Goal: Ask a question

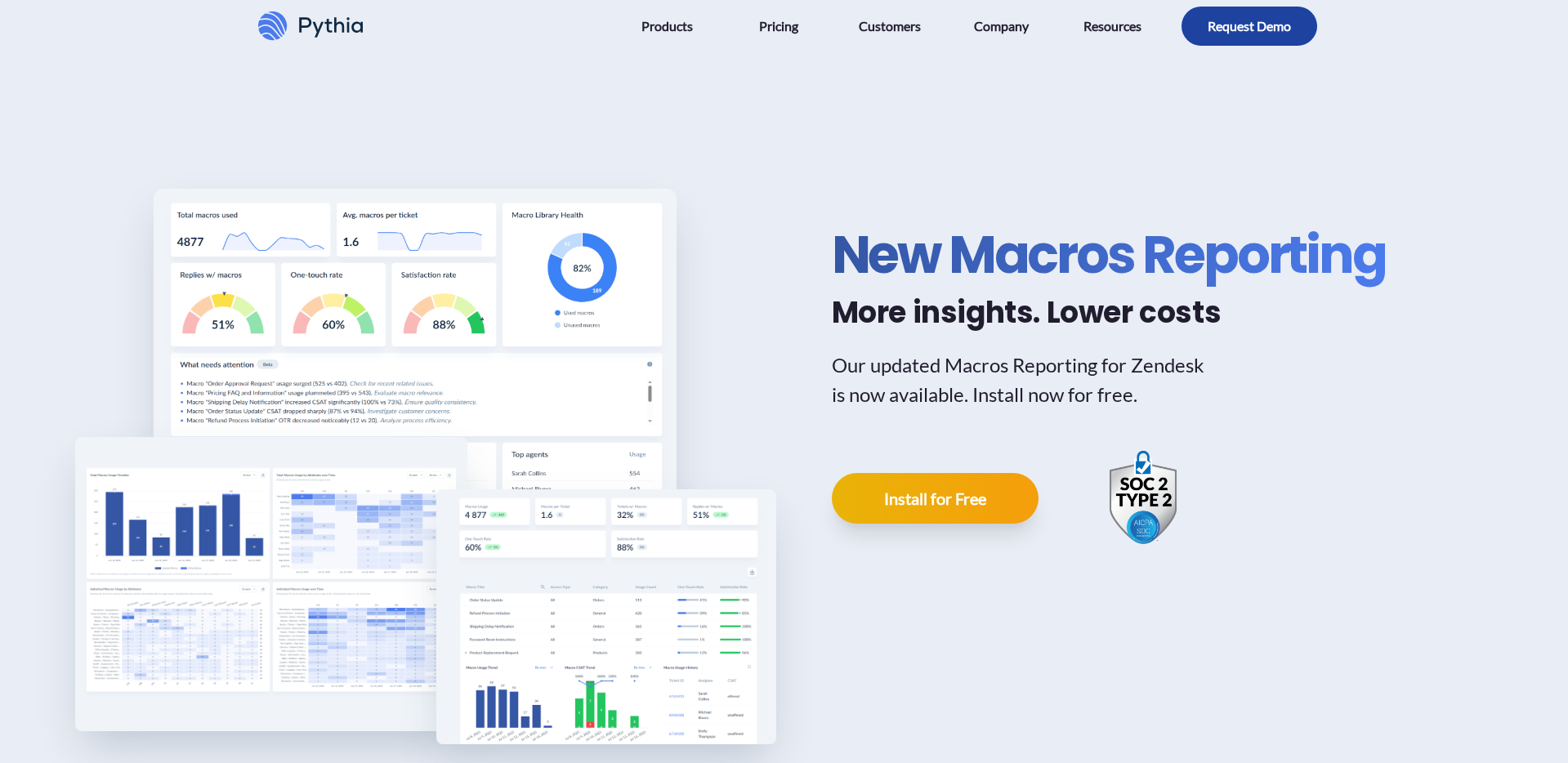
click at [1257, 30] on button "button" at bounding box center [1249, 26] width 135 height 39
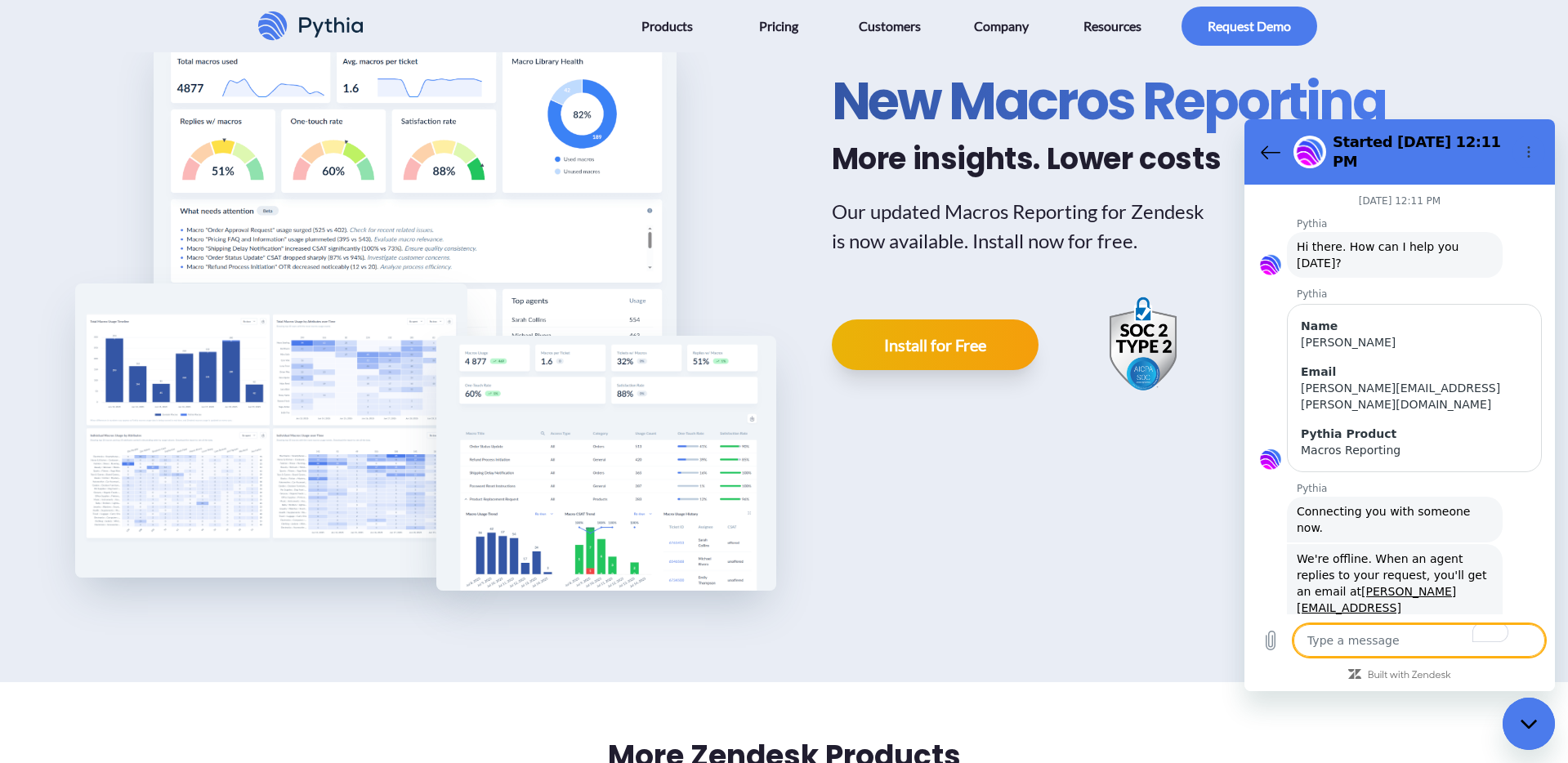
scroll to position [156, 0]
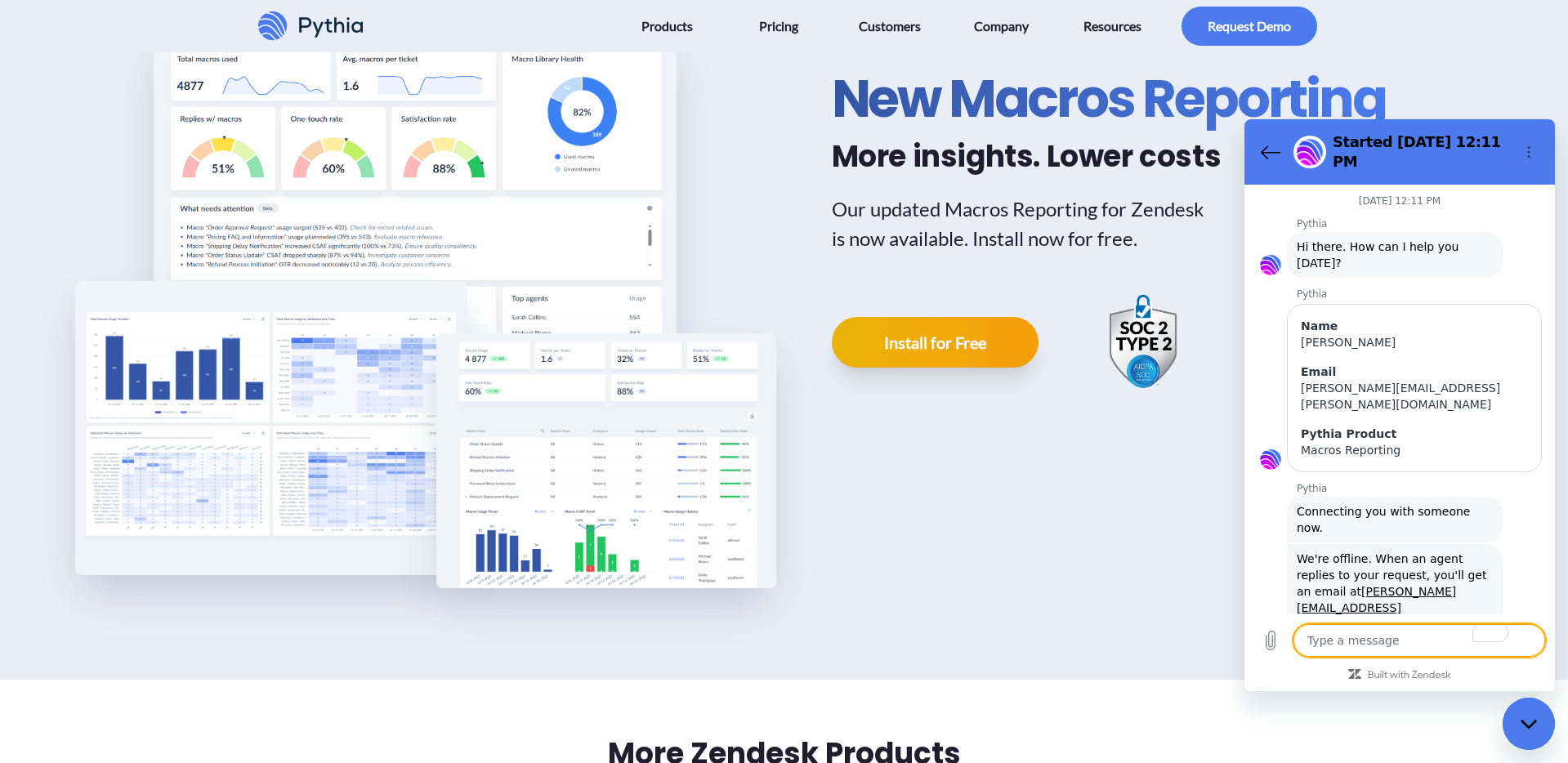
type textarea "I"
type textarea "x"
type textarea "I'"
type textarea "x"
type textarea "I'v"
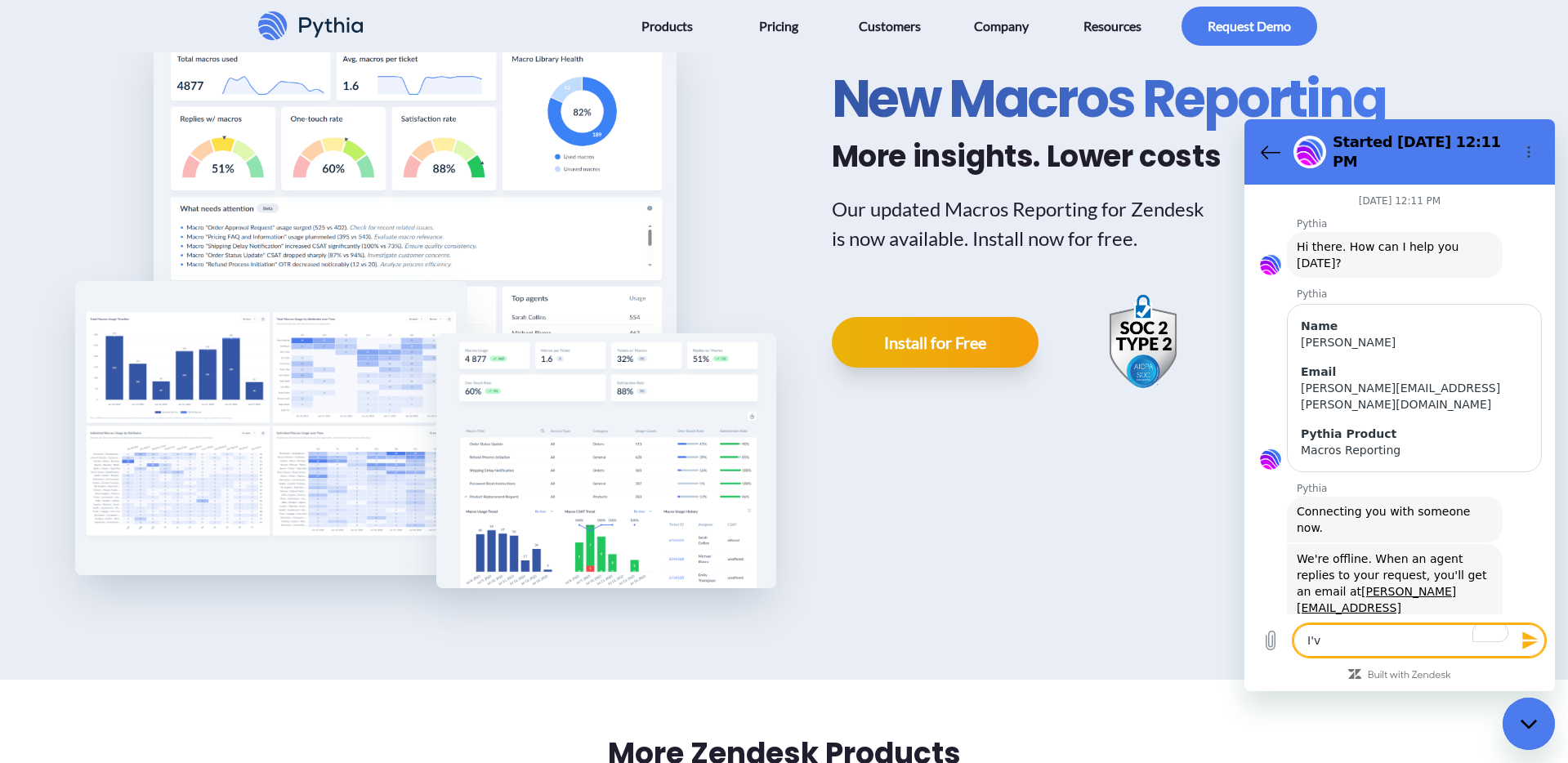
type textarea "x"
type textarea "I'"
type textarea "x"
type textarea "I'm"
type textarea "x"
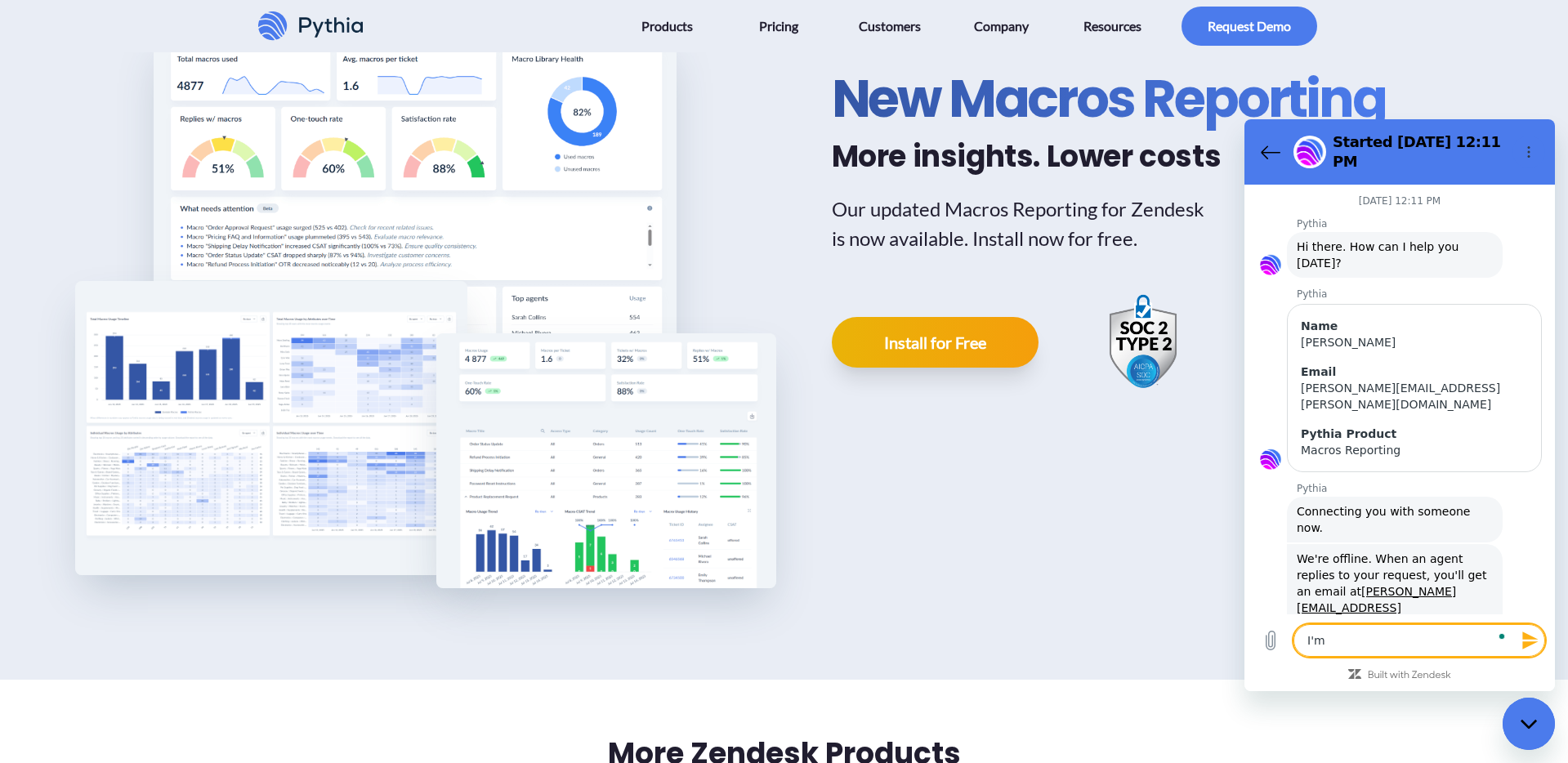
type textarea "I'm"
type textarea "x"
type textarea "I'm s"
type textarea "x"
type textarea "I'm st"
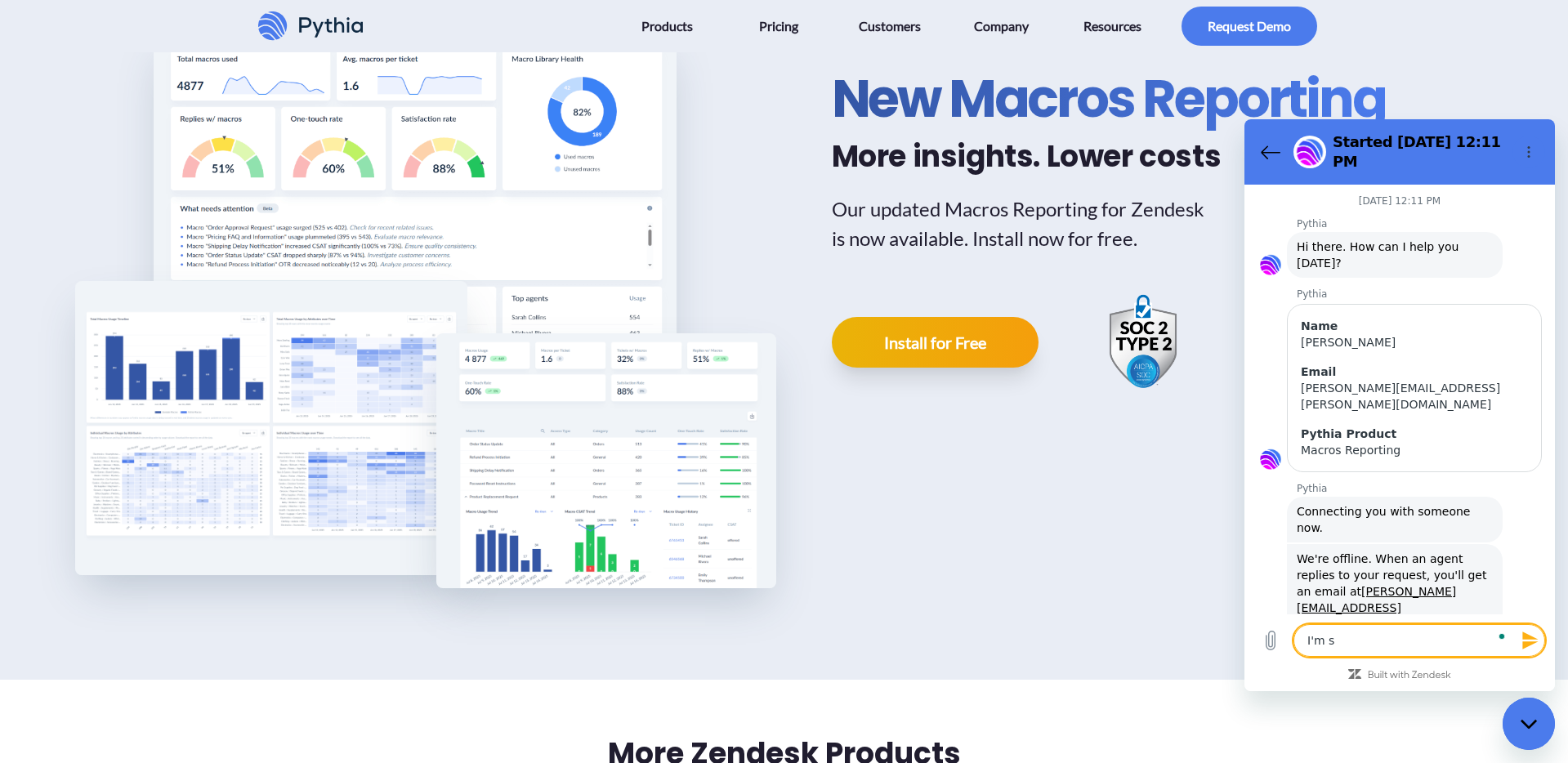
type textarea "x"
type textarea "I'm sti"
type textarea "x"
type textarea "I'm stil"
type textarea "x"
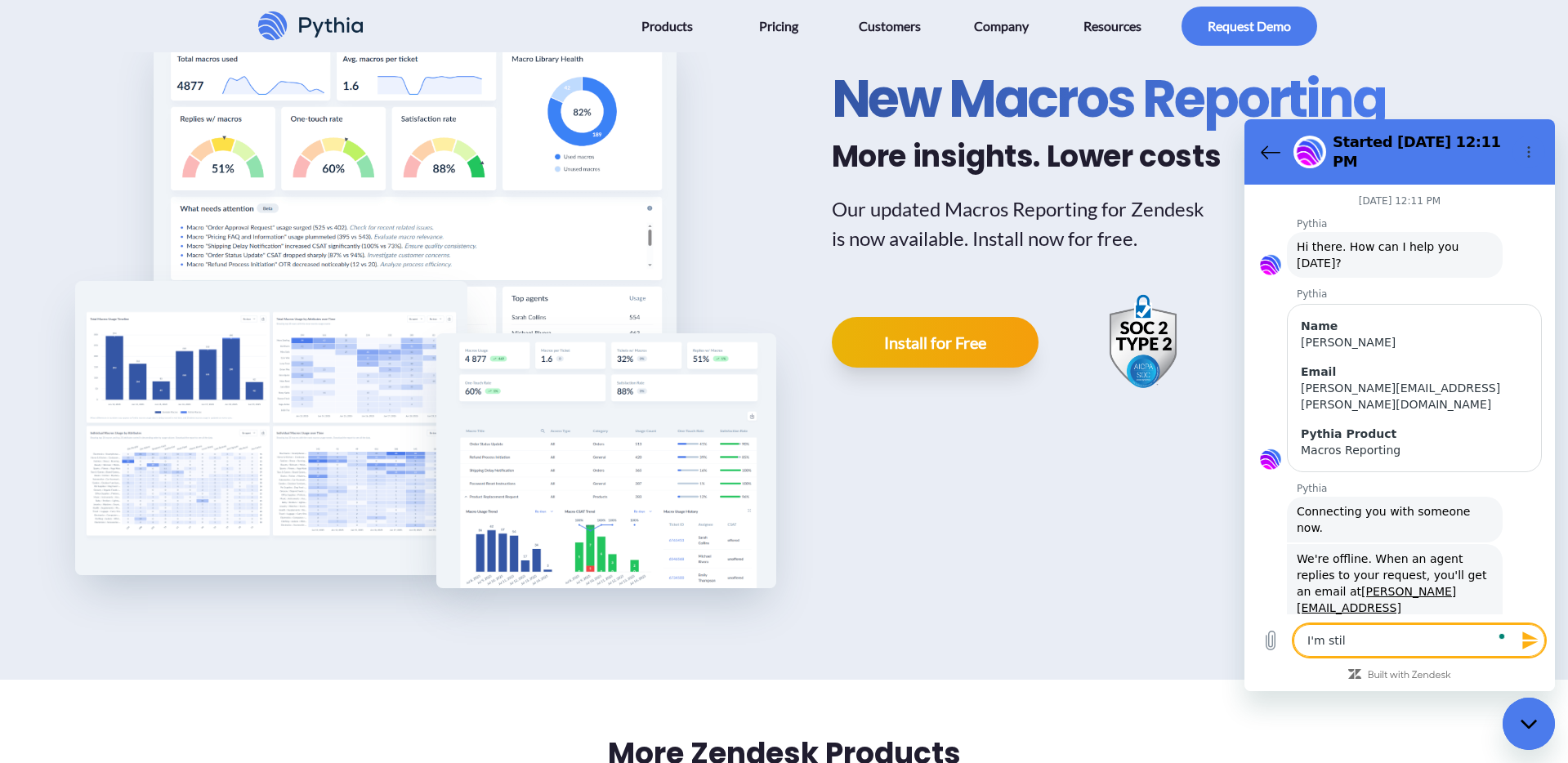
type textarea "I'm still"
type textarea "x"
type textarea "I'm still"
type textarea "x"
type textarea "I'm still w"
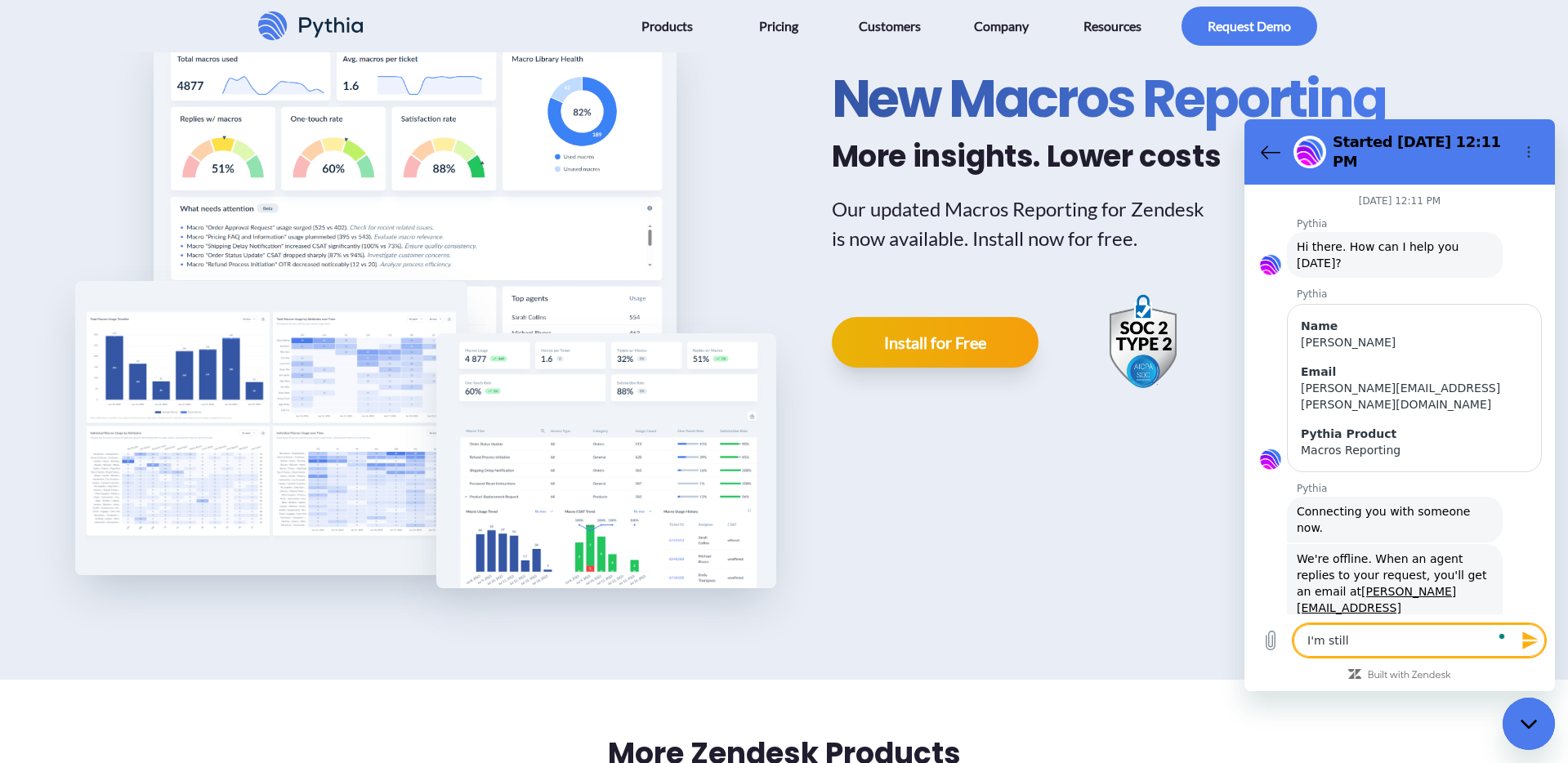
type textarea "x"
type textarea "I'm still wa"
type textarea "x"
type textarea "I'm still wai"
type textarea "x"
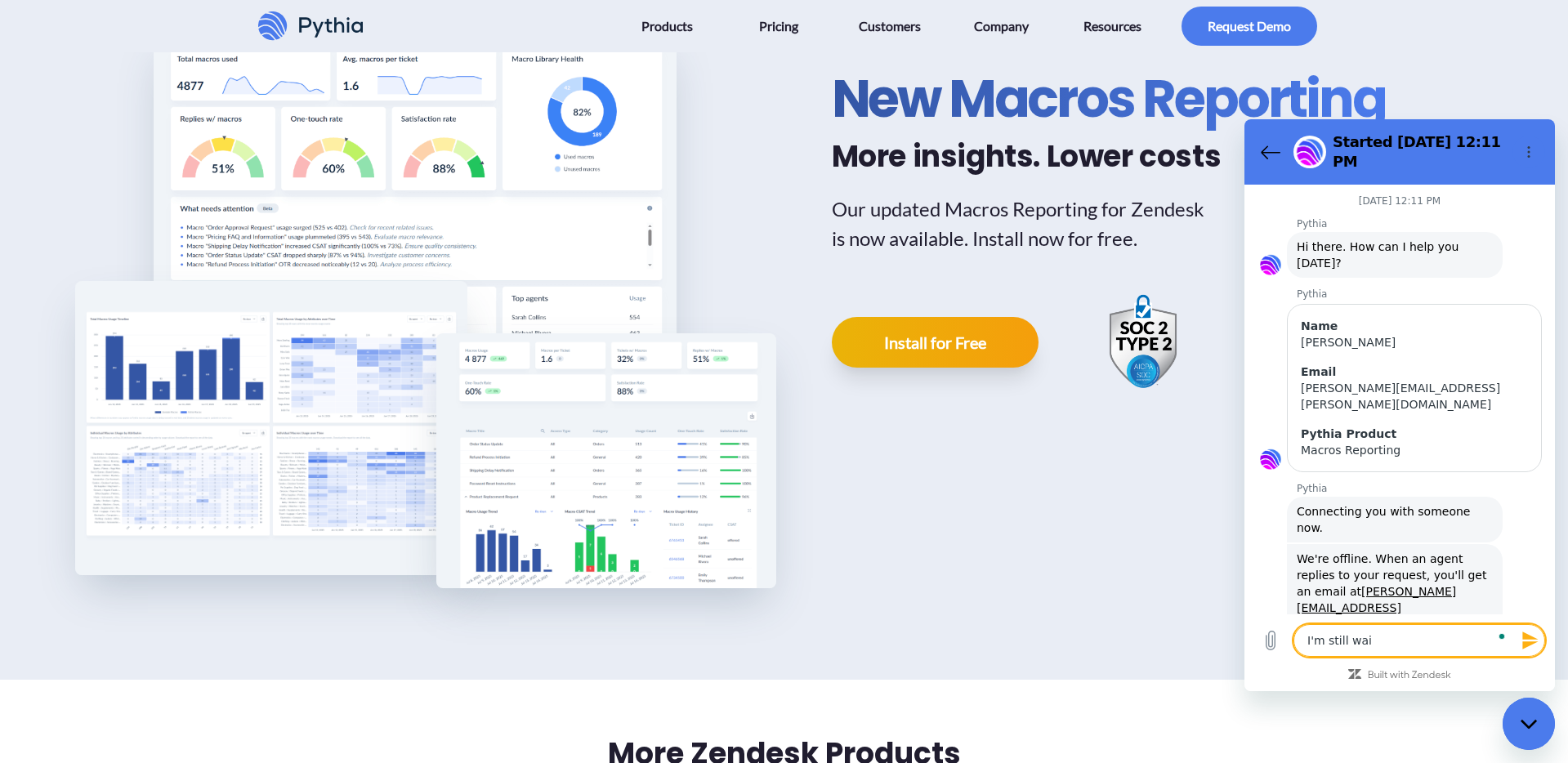
type textarea "I'm still wait"
type textarea "x"
type textarea "I'm still waiti"
type textarea "x"
type textarea "I'm still waitin"
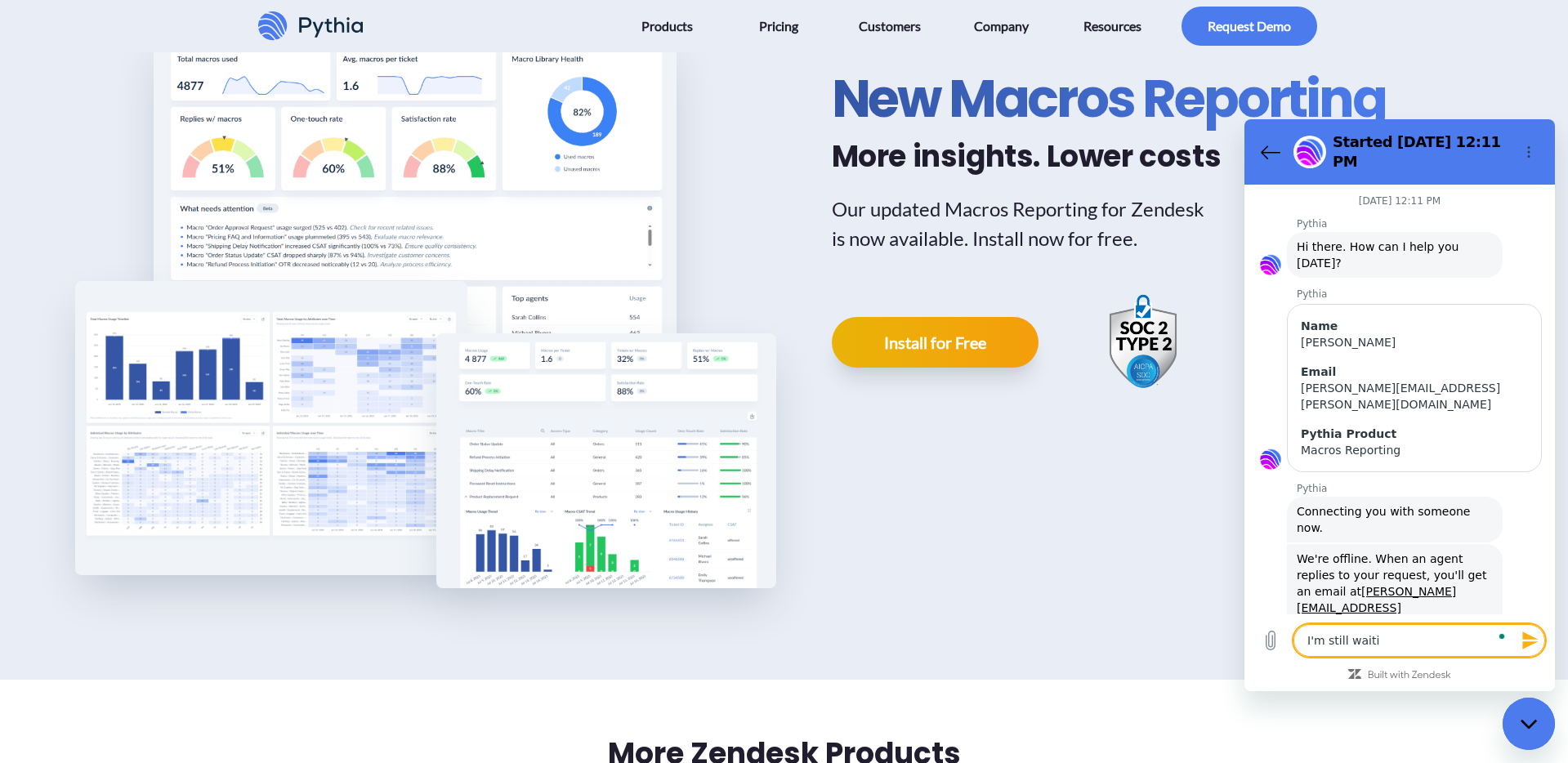
type textarea "x"
type textarea "I'm still waiting"
type textarea "x"
type textarea "I'm still waiting"
type textarea "x"
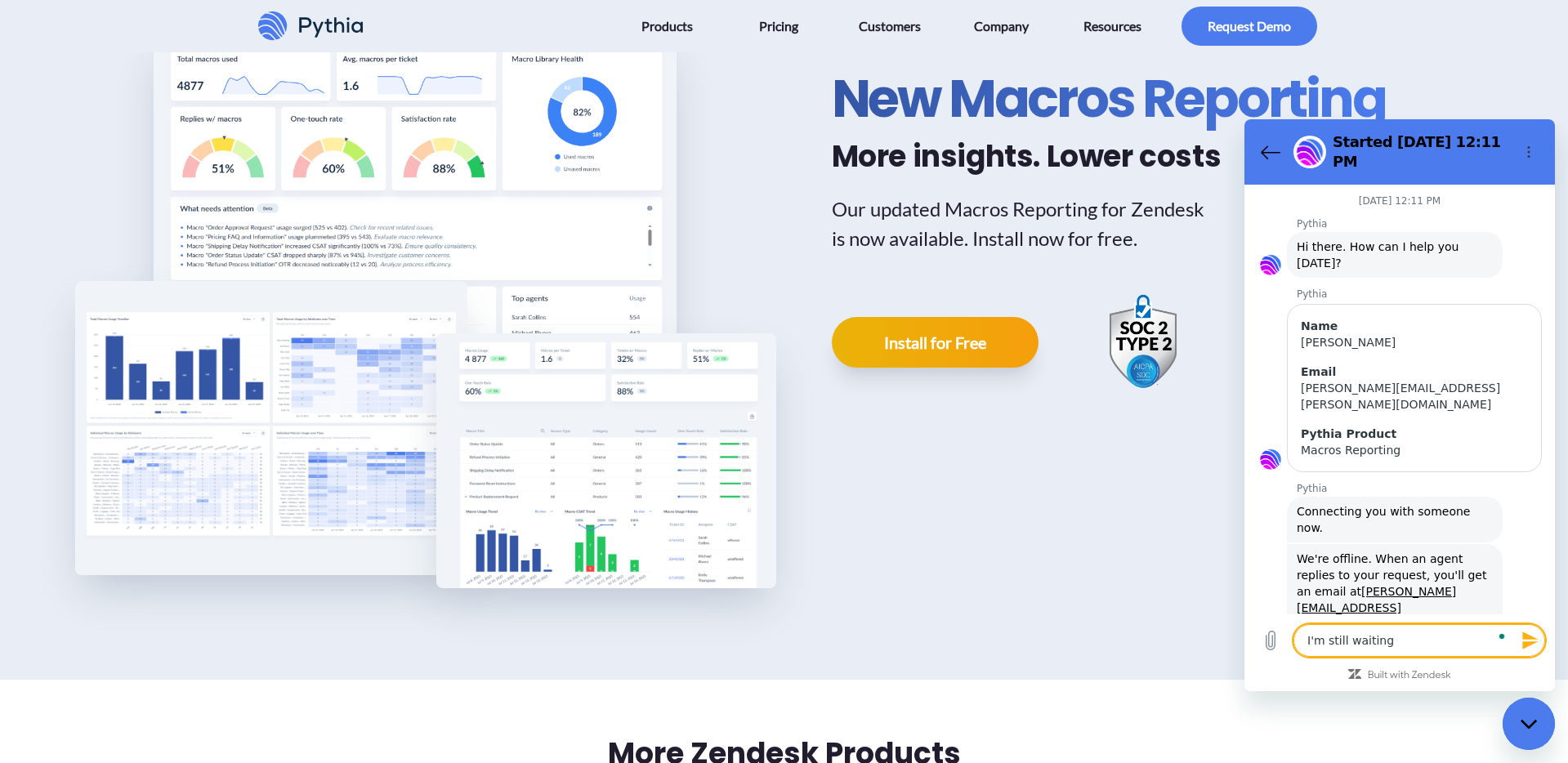
type textarea "I'm still waiting f"
type textarea "x"
type textarea "I'm still waiting fo"
type textarea "x"
type textarea "I'm still waiting for"
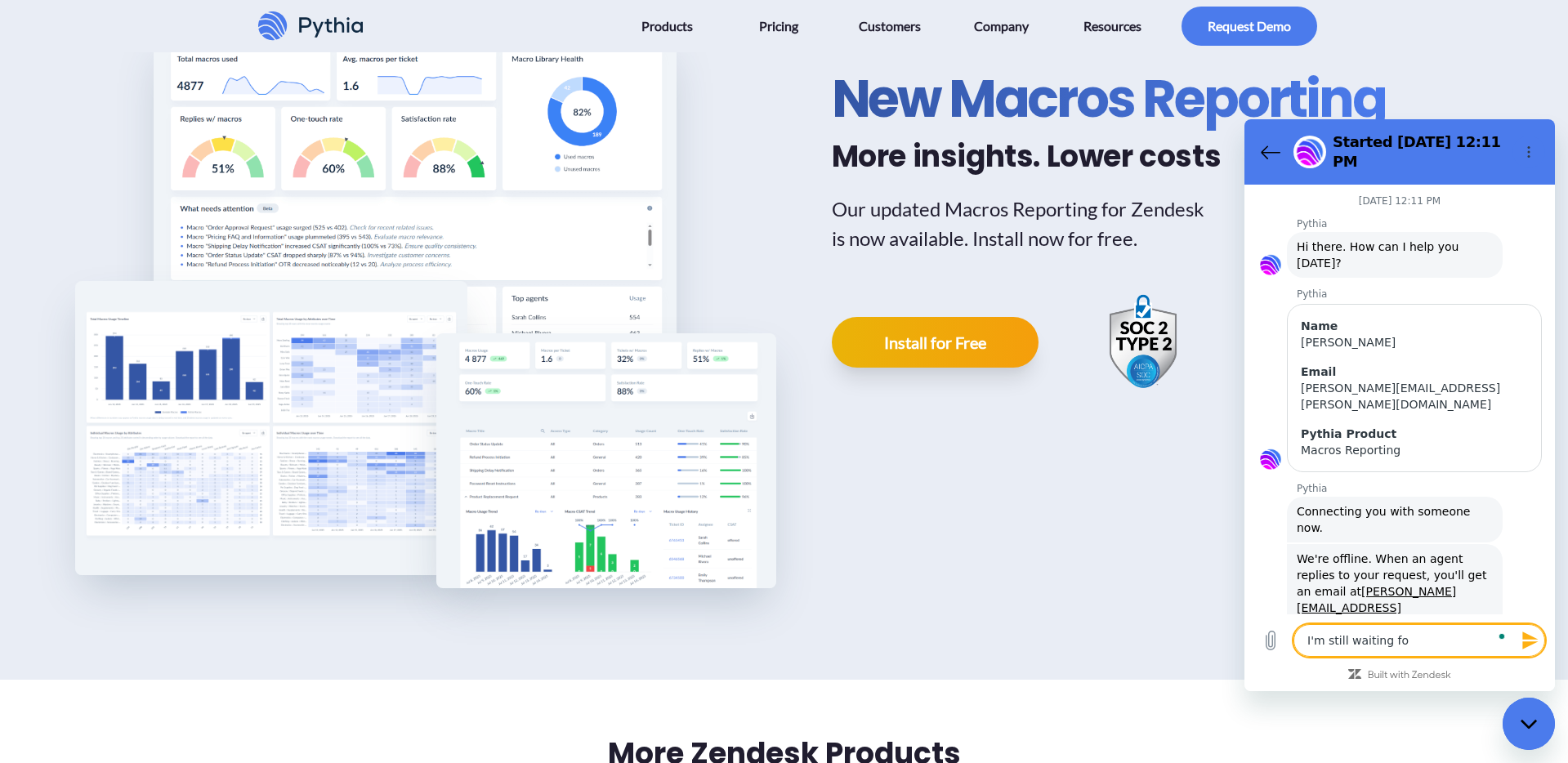
type textarea "x"
type textarea "I'm still waiting for"
type textarea "x"
type textarea "I'm still waiting for a"
type textarea "x"
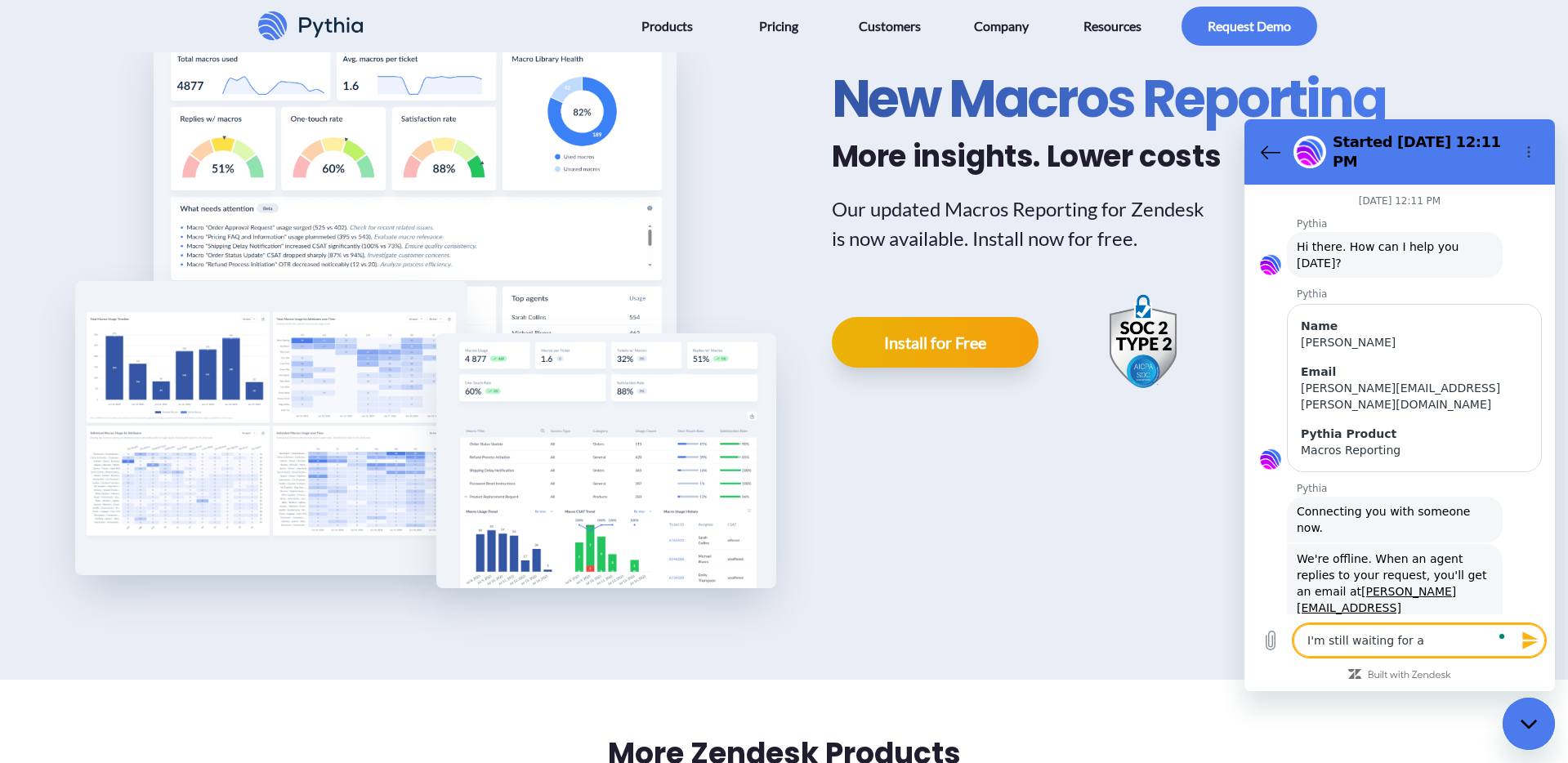
type textarea "I'm still waiting for a"
type textarea "x"
type textarea "I'm still waiting for a s"
type textarea "x"
type textarea "I'm still waiting for a"
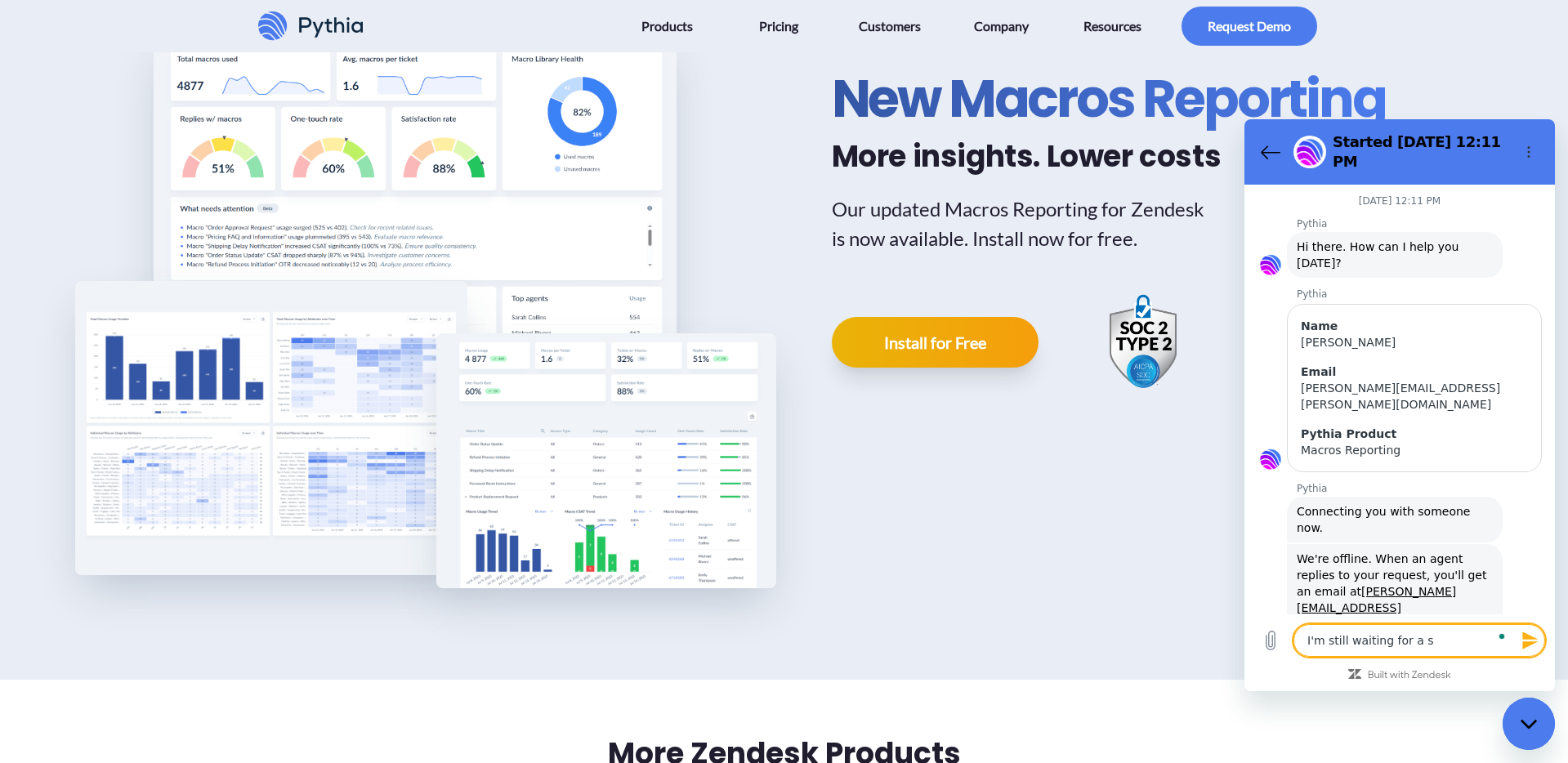
type textarea "x"
type textarea "I'm still waiting for a r"
type textarea "x"
type textarea "I'm still waiting for a rs"
type textarea "x"
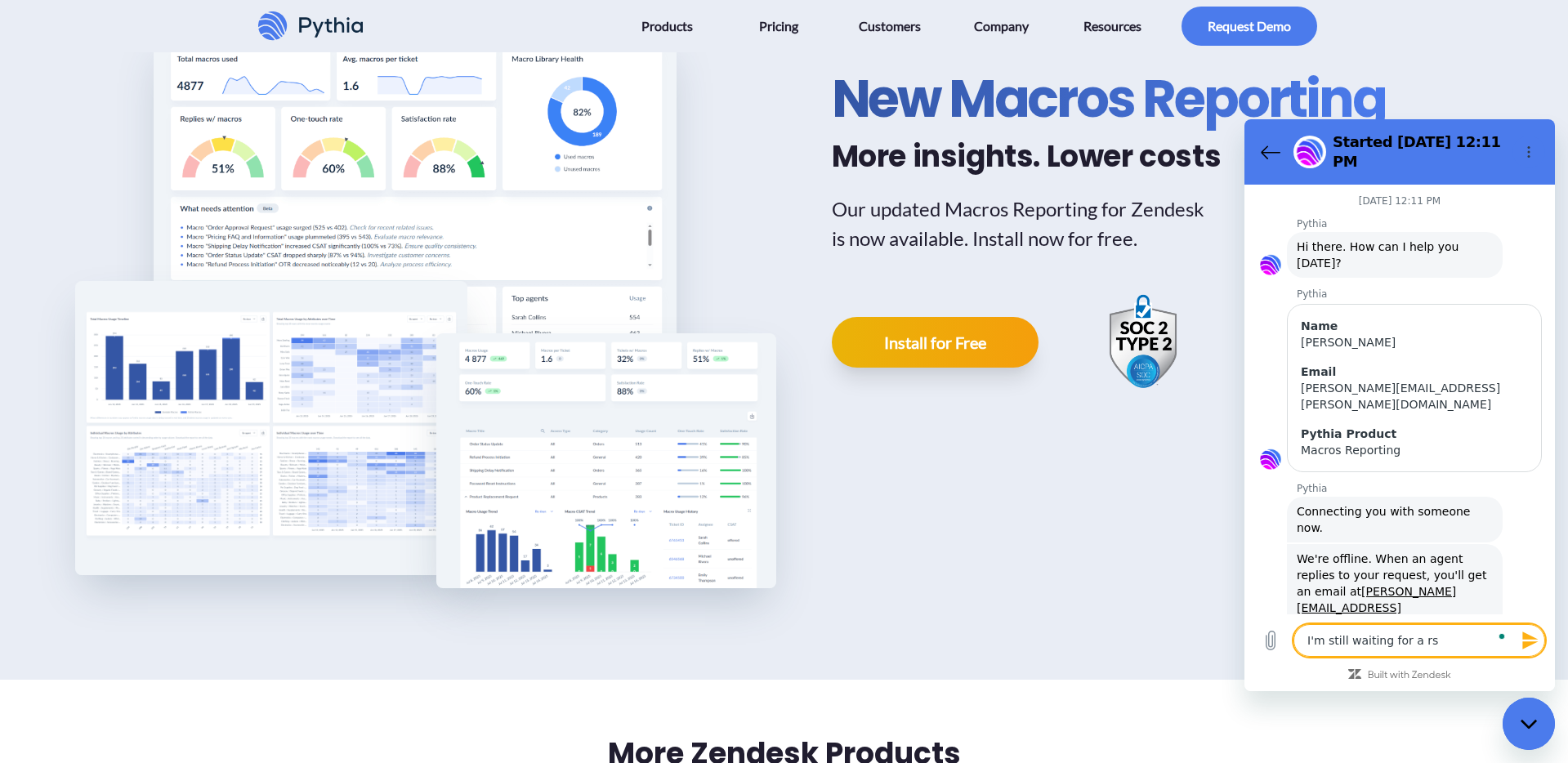
type textarea "I'm still waiting for a rsp"
type textarea "x"
type textarea "I'm still waiting for a rs"
type textarea "x"
type textarea "I'm still waiting for a r"
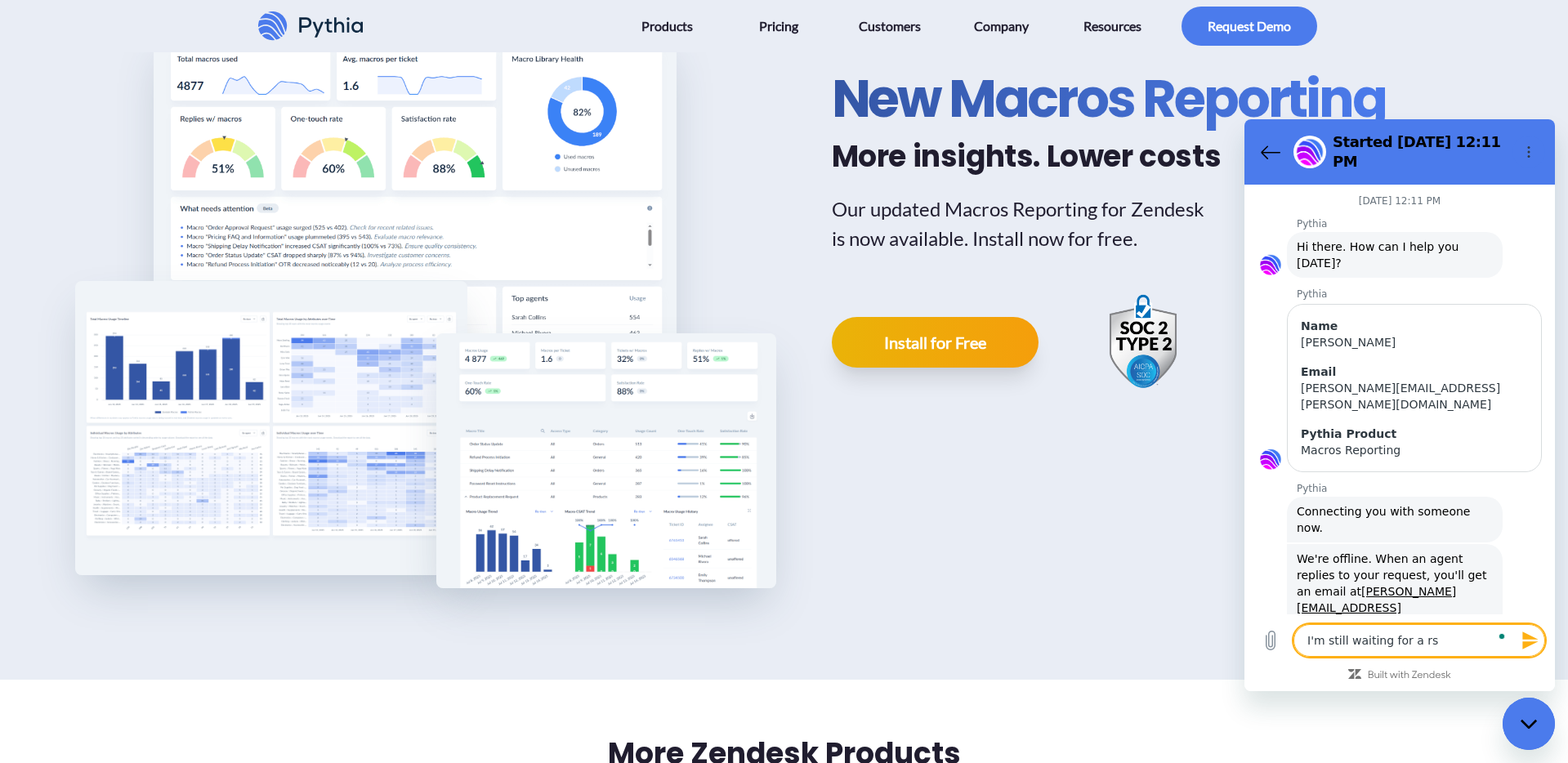
type textarea "x"
type textarea "I'm still waiting for a re"
type textarea "x"
type textarea "I'm still waiting for a res"
type textarea "x"
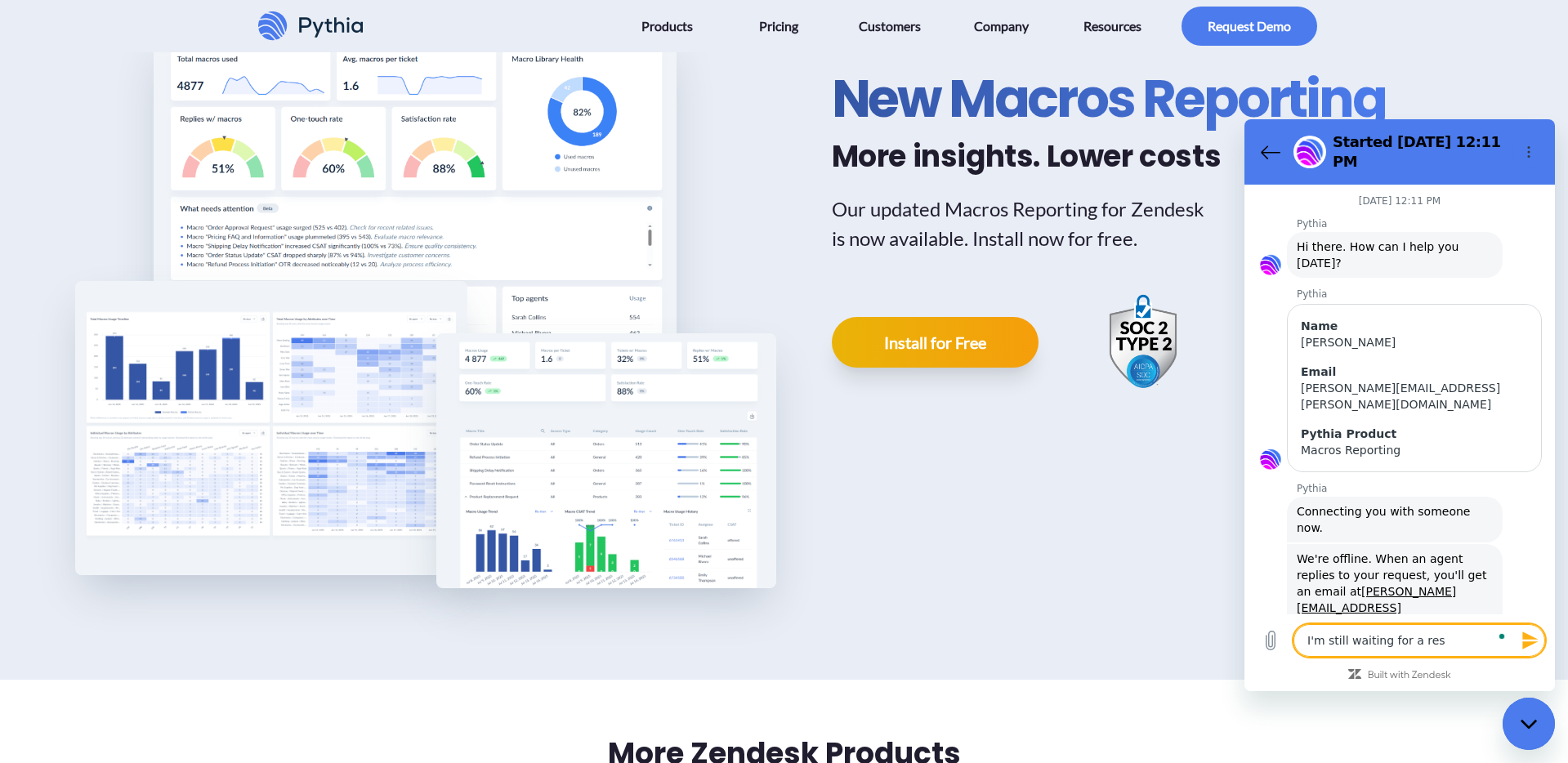
type textarea "I'm still waiting for a resp"
type textarea "x"
type textarea "I'm still waiting for a respo"
type textarea "x"
type textarea "I'm still waiting for a respon"
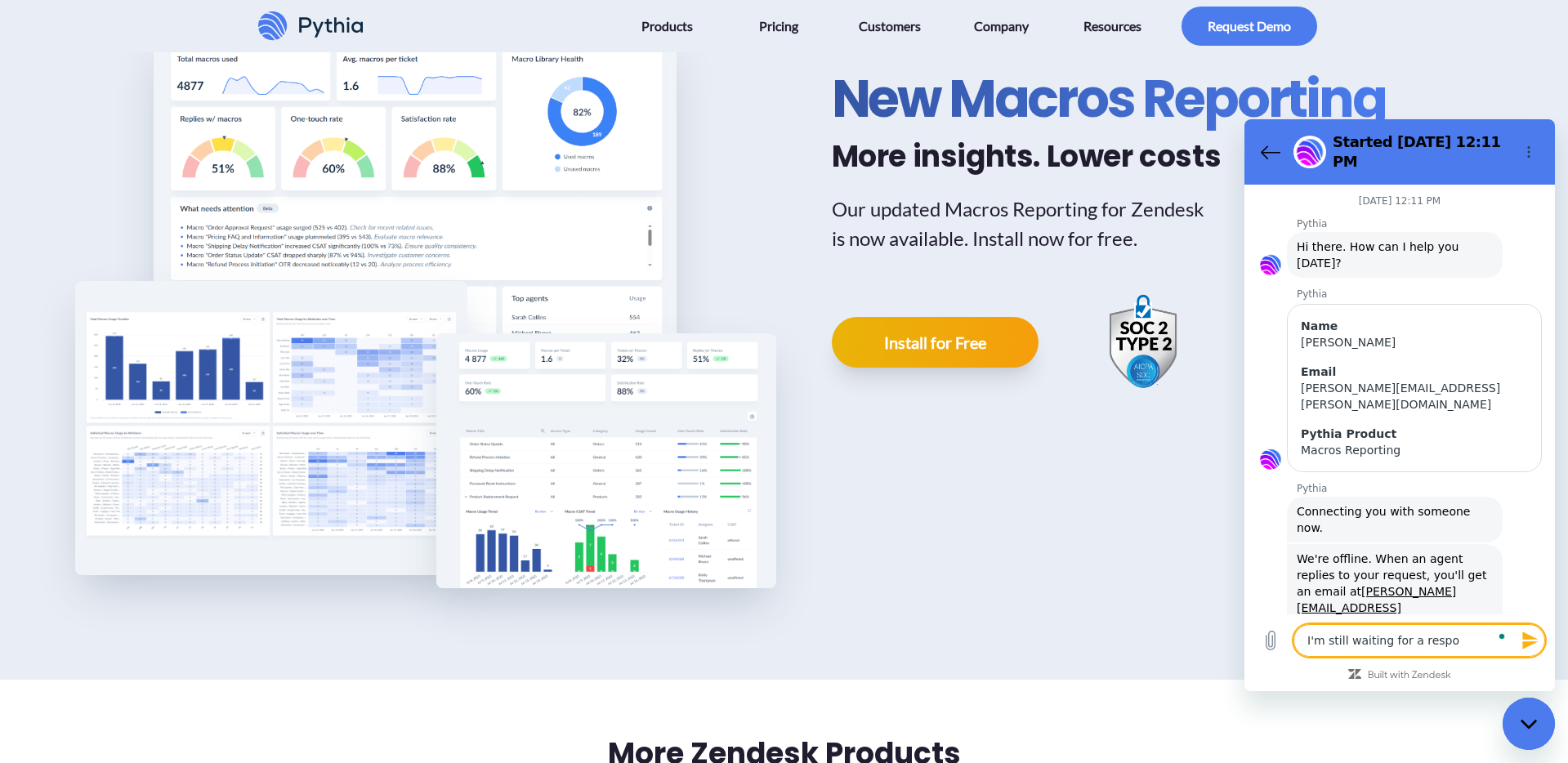
type textarea "x"
type textarea "I'm still waiting for a respons"
type textarea "x"
type textarea "I'm still waiting for a response"
type textarea "x"
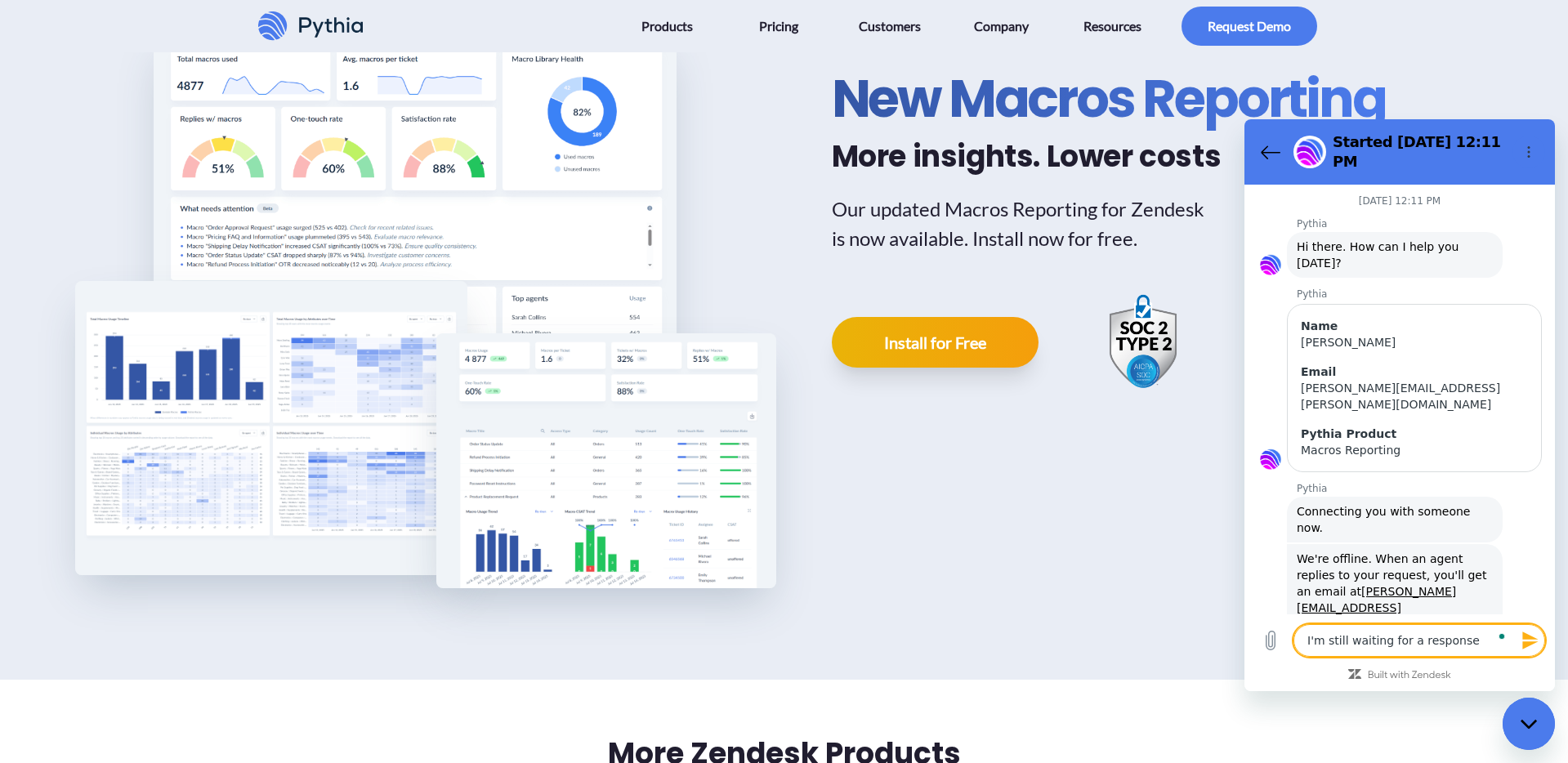
type textarea "I'm still waiting for a response."
type textarea "x"
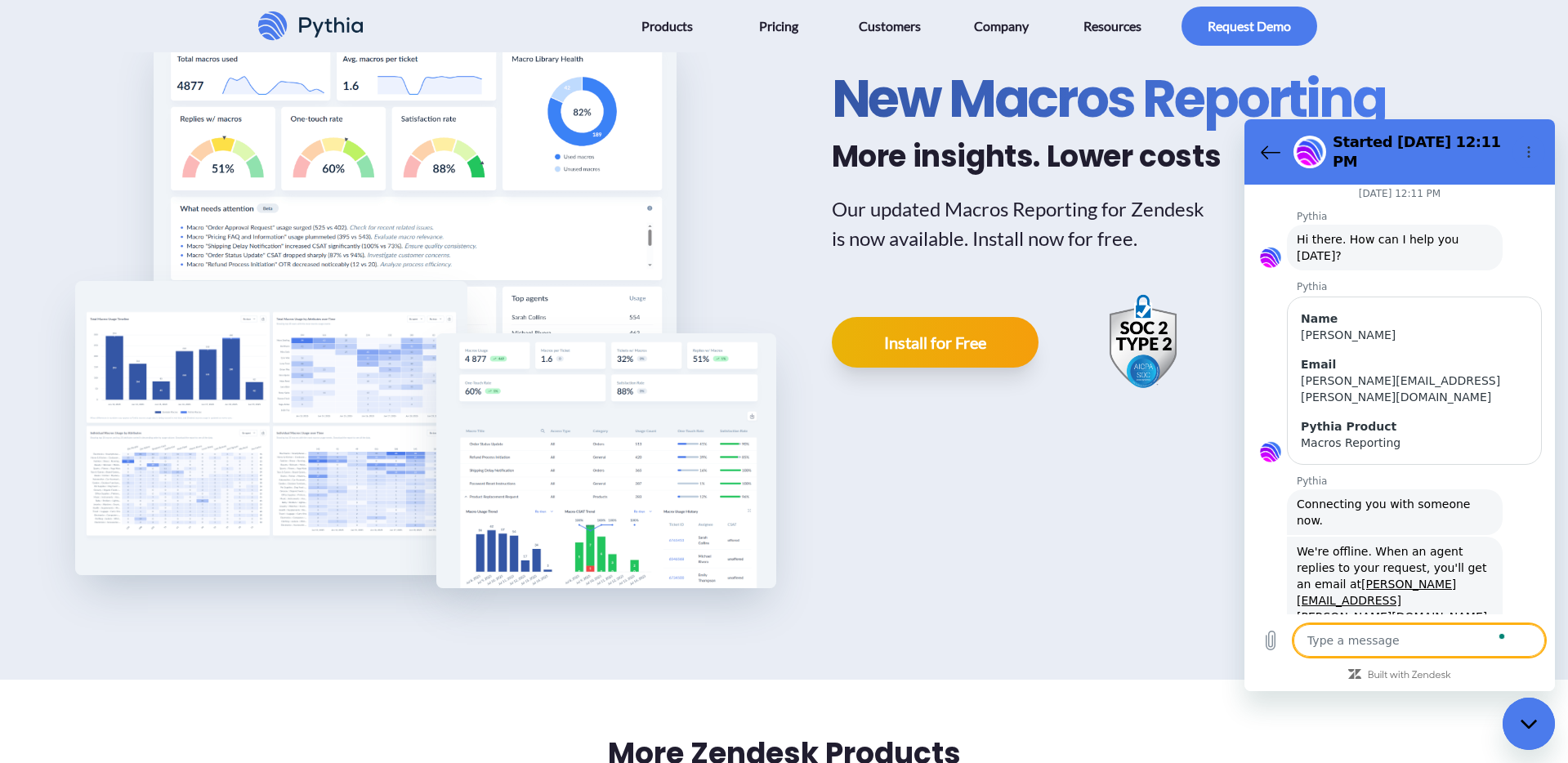
scroll to position [11, 0]
click at [1538, 720] on div "Close messaging window" at bounding box center [1529, 724] width 49 height 49
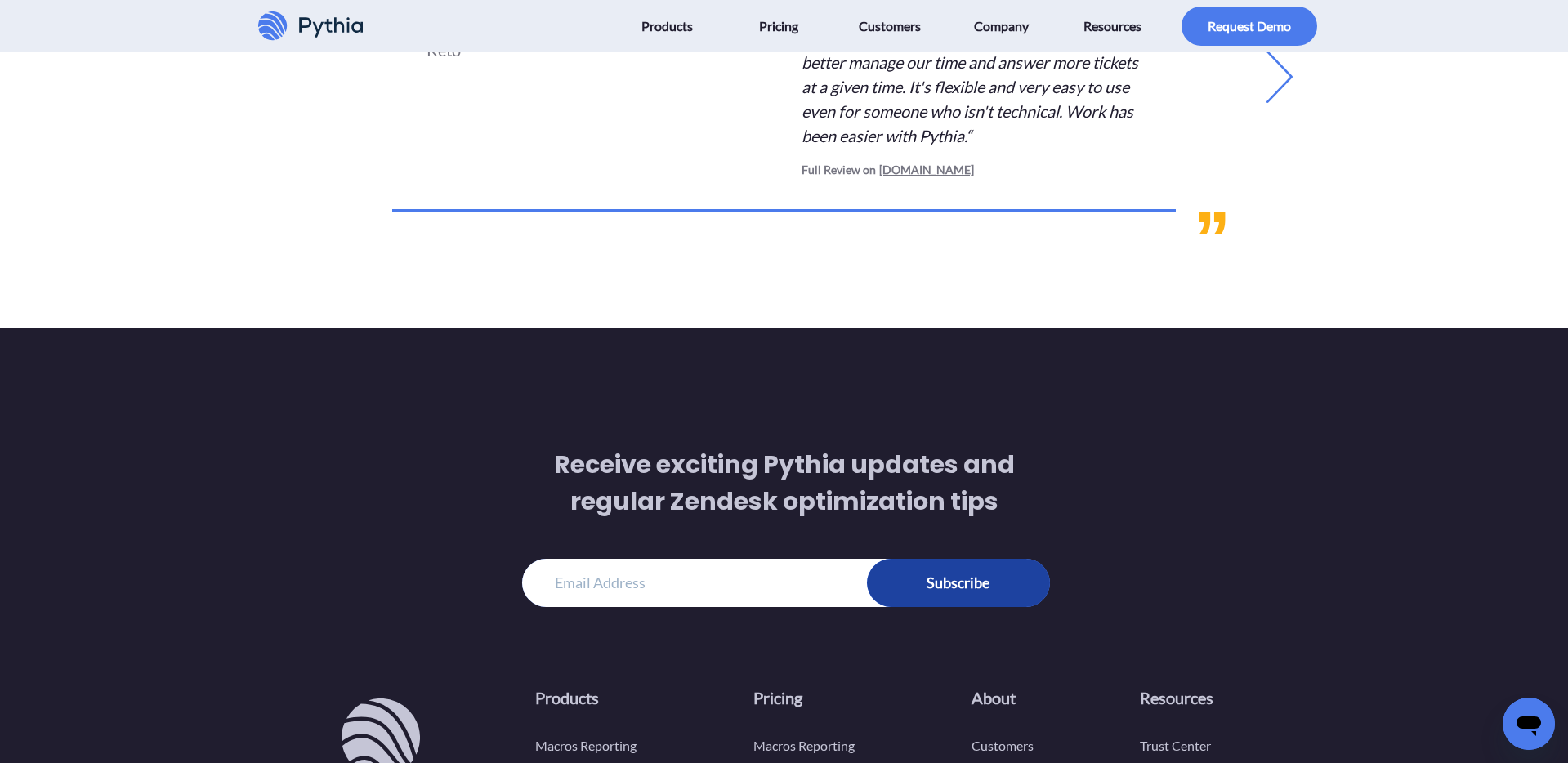
scroll to position [4281, 0]
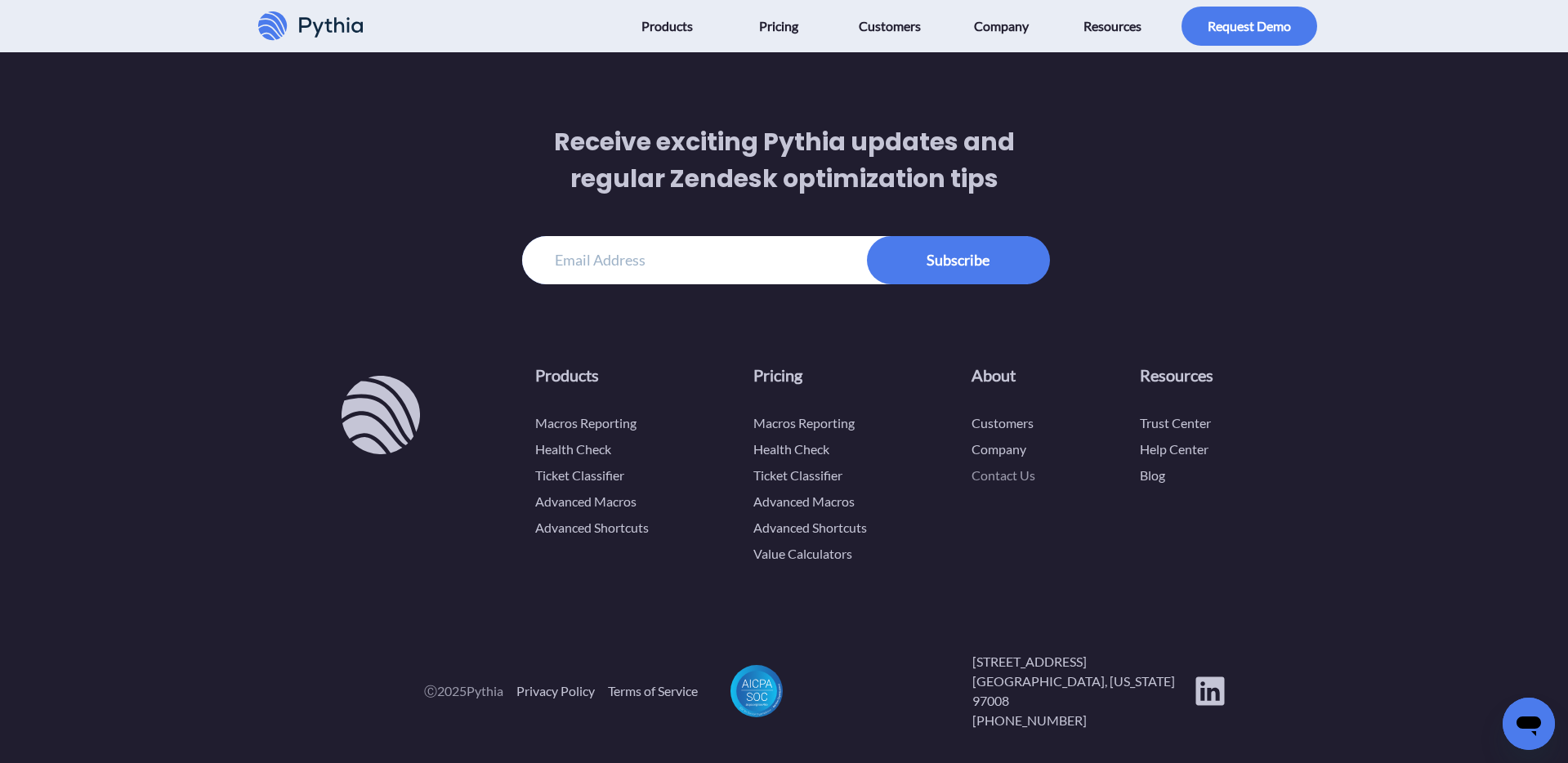
click at [1010, 475] on link "Contact Us" at bounding box center [1003, 474] width 64 height 16
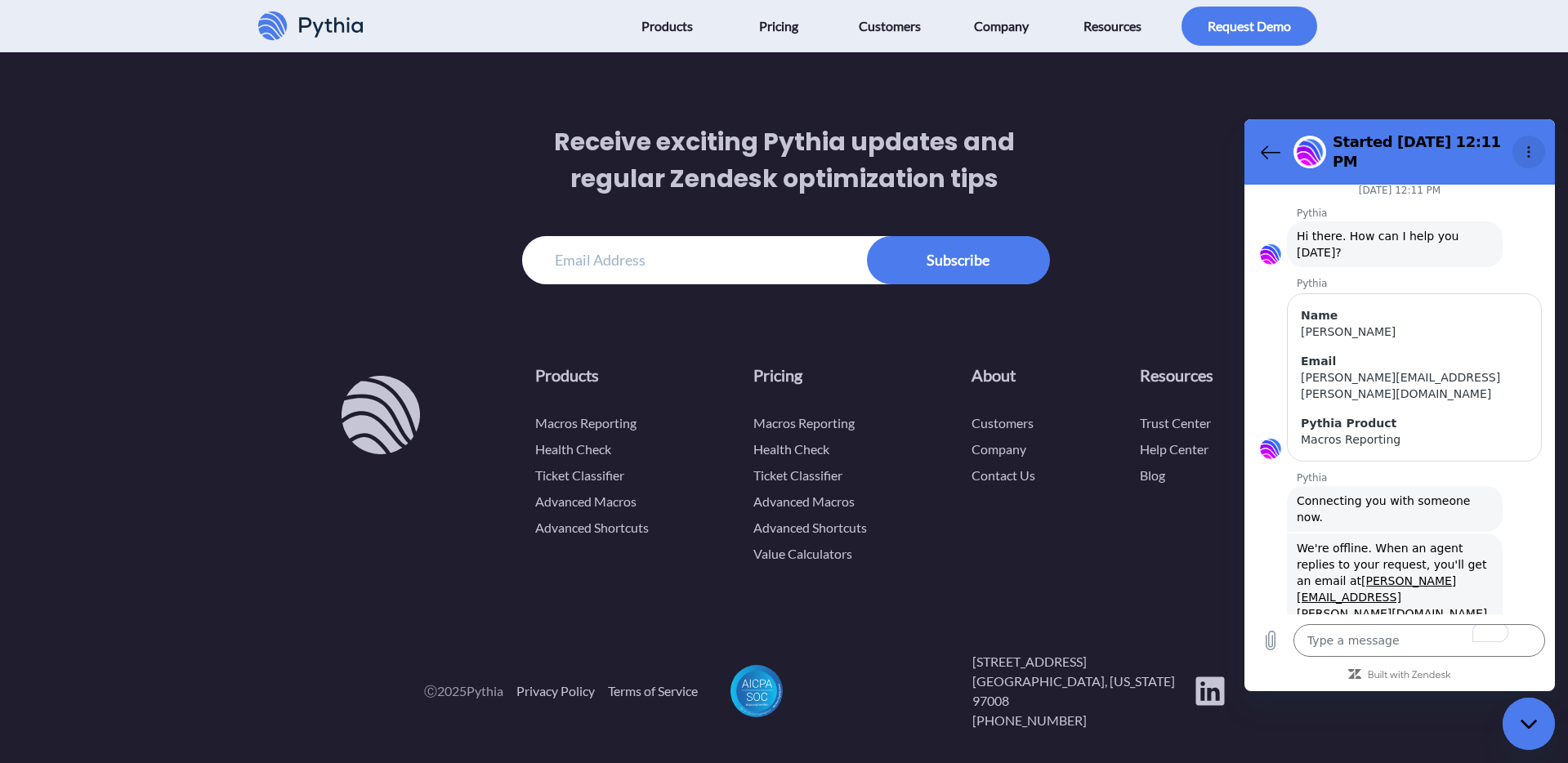
click at [1541, 144] on button "Options menu" at bounding box center [1529, 152] width 33 height 33
click at [1405, 110] on div "Receive exciting Pythia updates and regular Zendesk optimization tips" at bounding box center [784, 203] width 1568 height 291
click at [1529, 734] on div "Close messaging window" at bounding box center [1529, 724] width 49 height 49
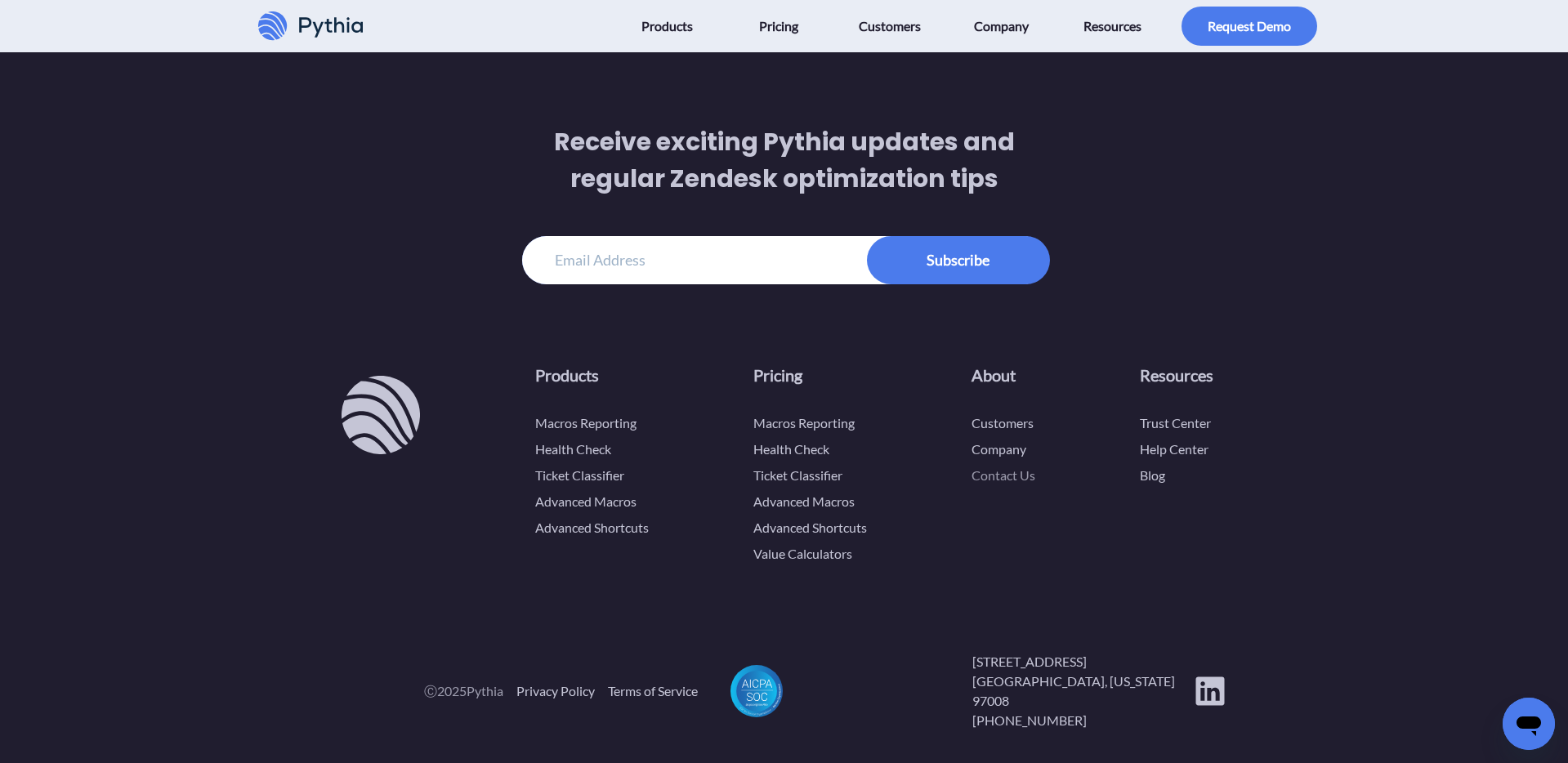
click at [1013, 475] on link "Contact Us" at bounding box center [1003, 474] width 64 height 16
type textarea "x"
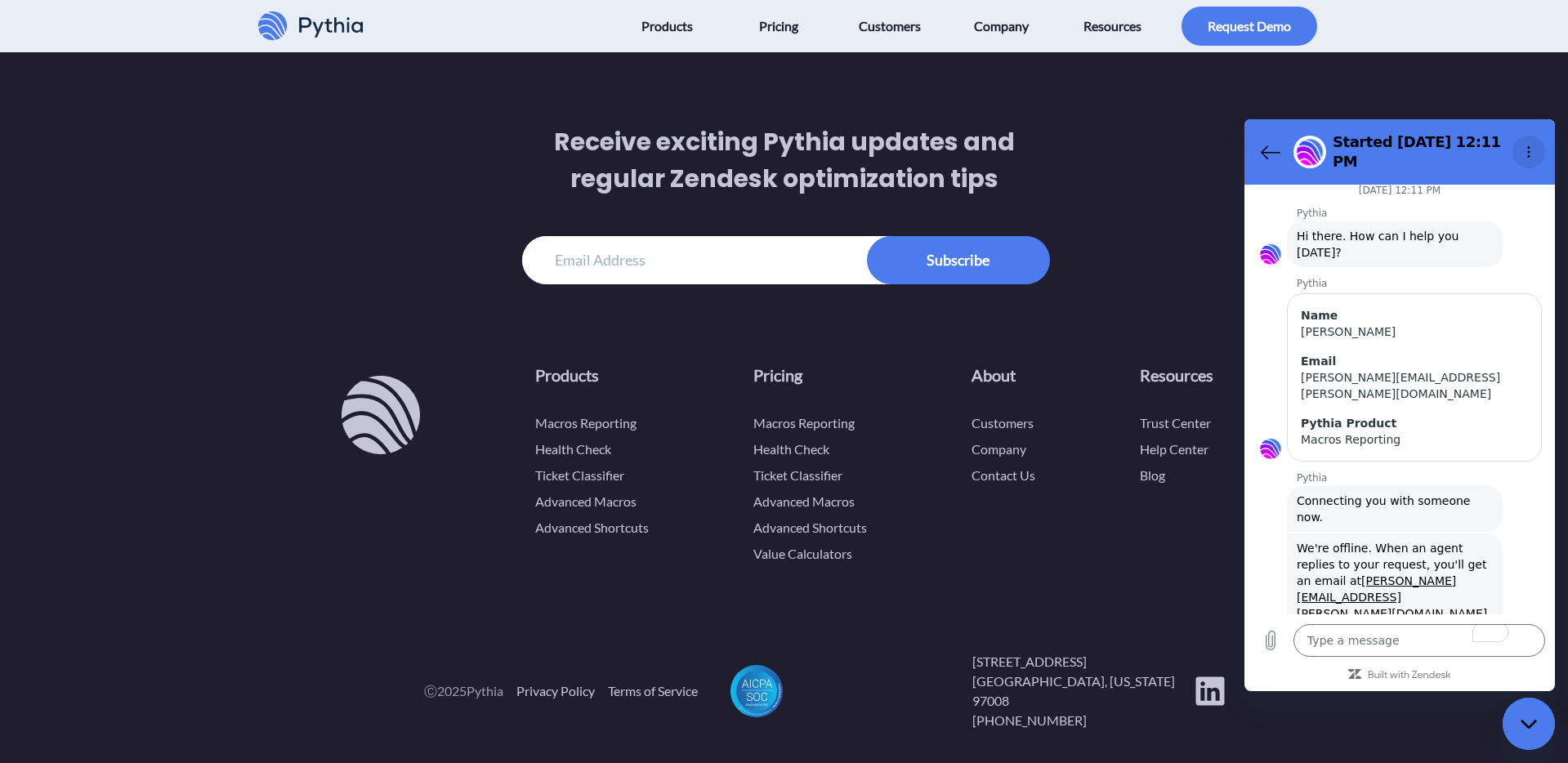
click at [1524, 146] on icon "Options menu" at bounding box center [1529, 152] width 13 height 13
click at [1254, 143] on button "Back to the conversation list" at bounding box center [1270, 152] width 33 height 33
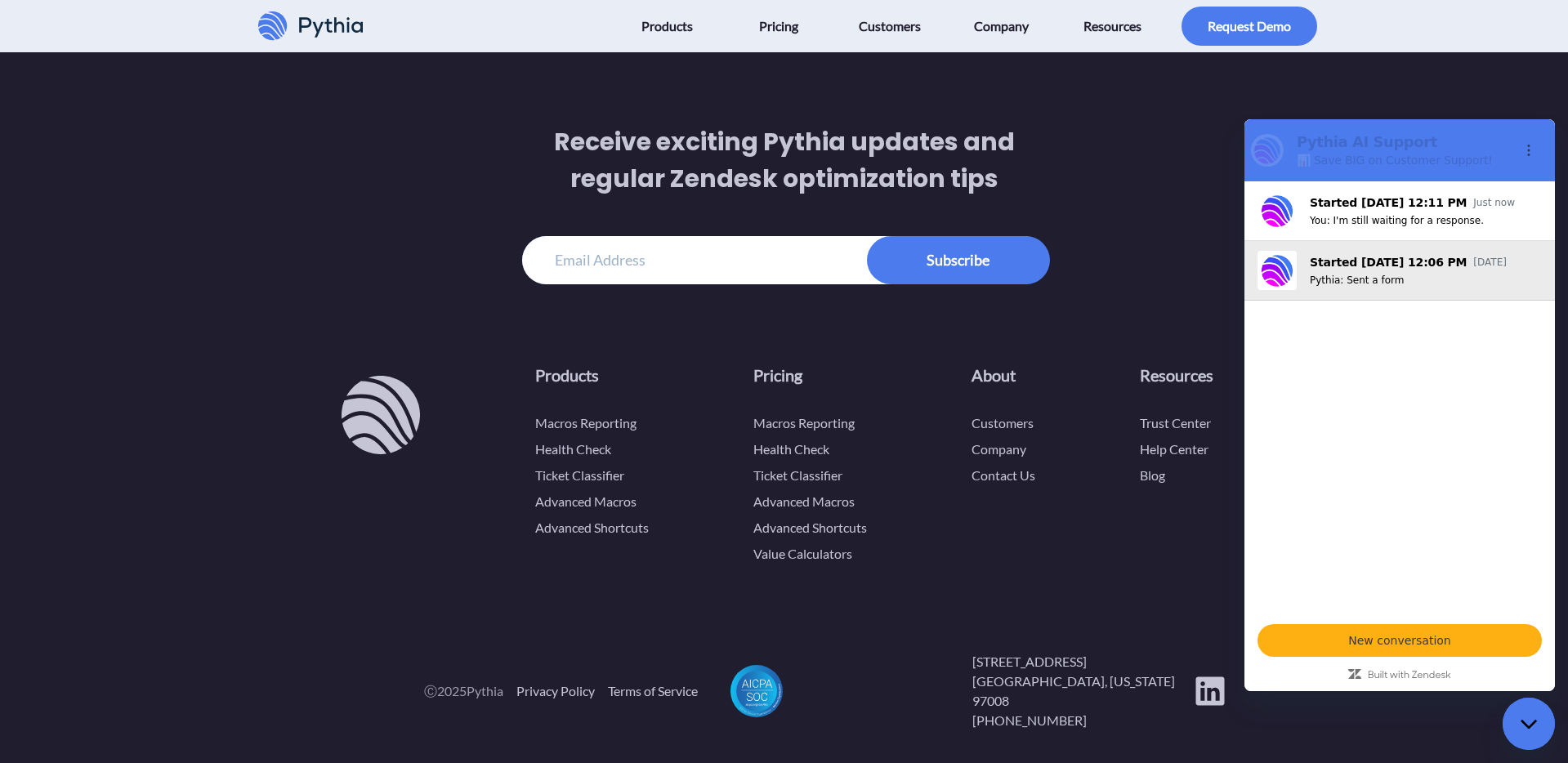
click at [1400, 270] on p "Started [DATE] 12:06 PM" at bounding box center [1388, 262] width 157 height 16
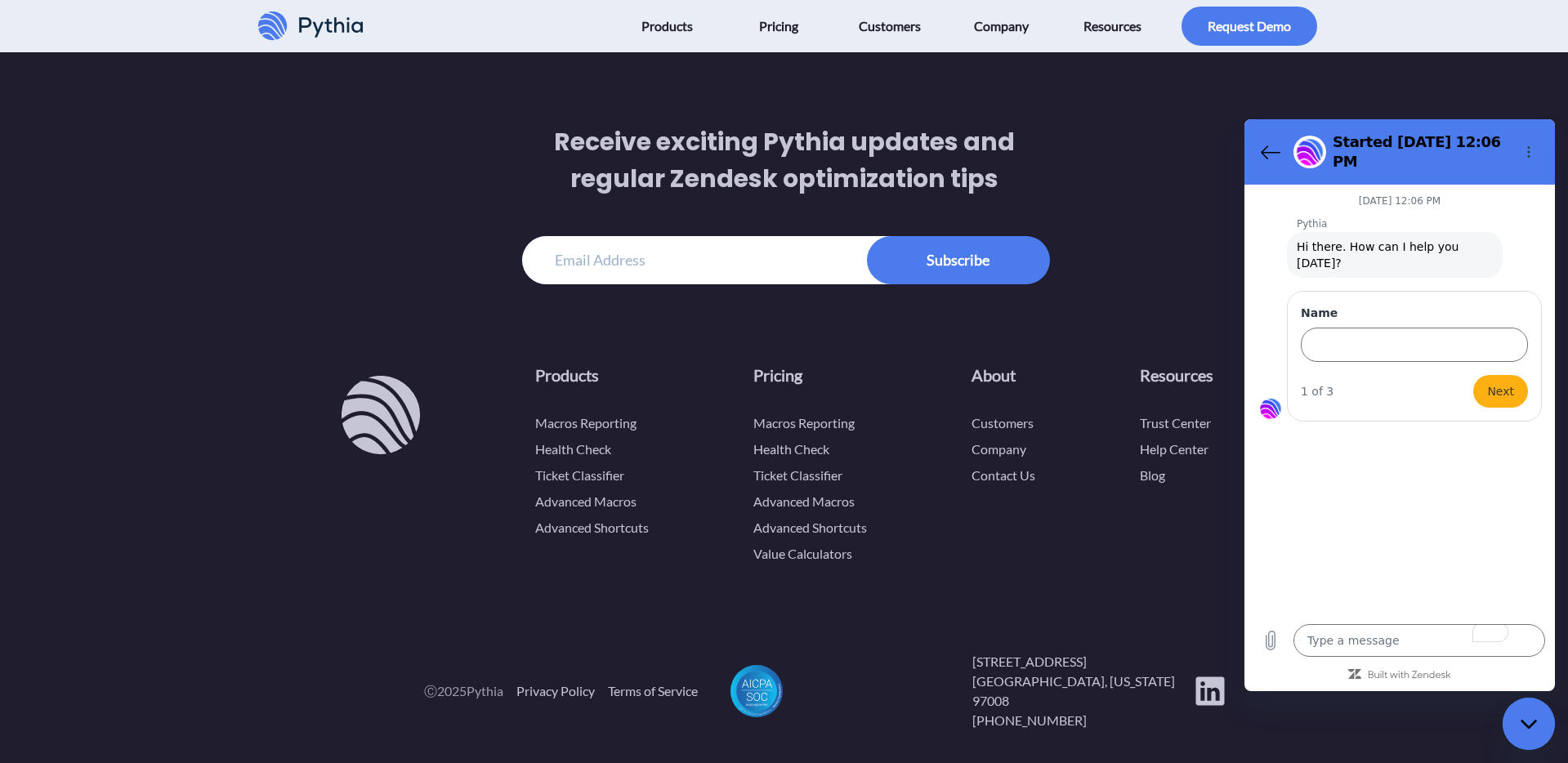
click at [1185, 235] on div "Receive exciting Pythia updates and regular Zendesk optimization tips" at bounding box center [784, 203] width 1091 height 291
click at [1535, 714] on div "Close messaging window" at bounding box center [1529, 724] width 49 height 49
type textarea "x"
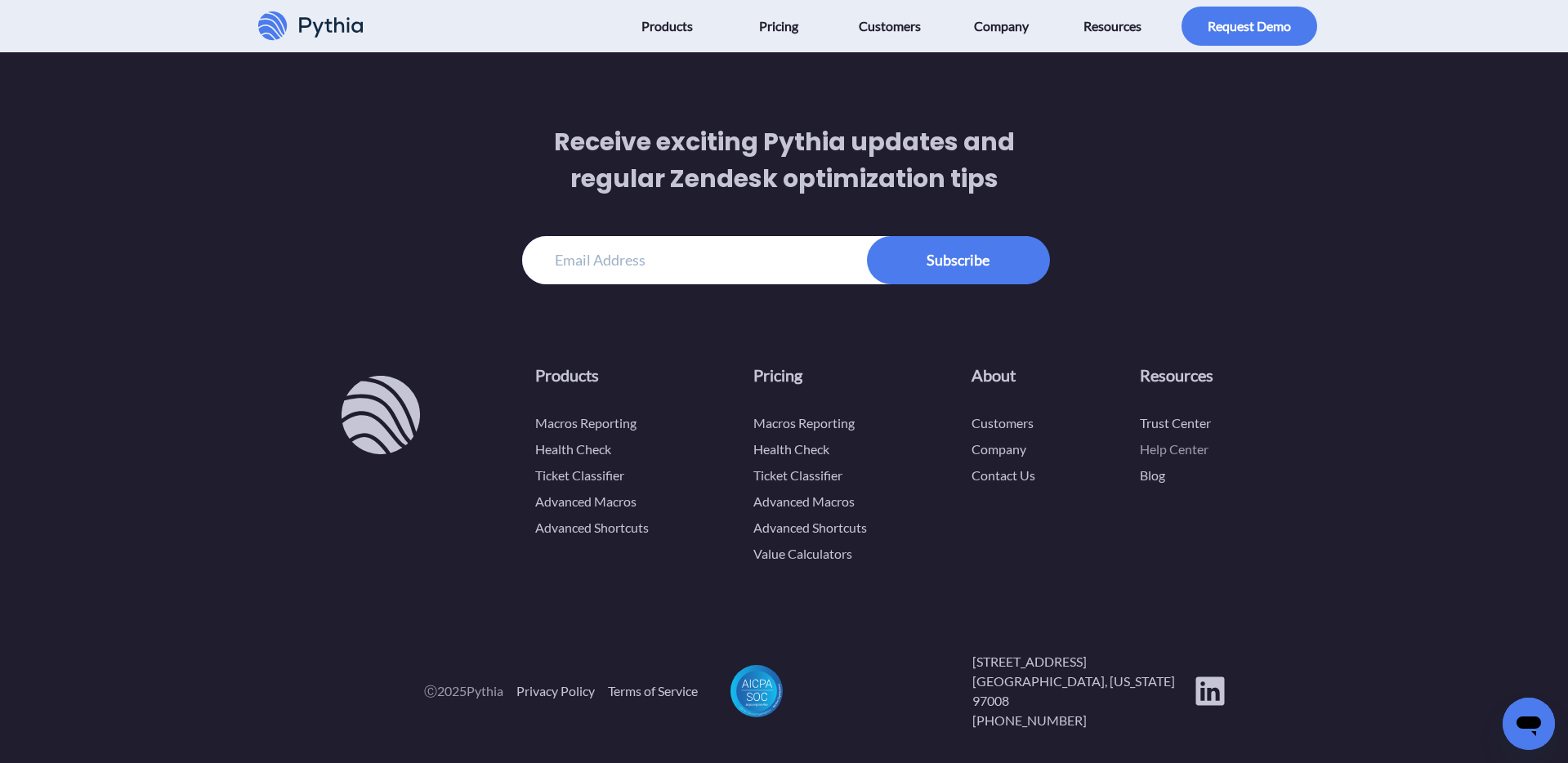
click at [1163, 451] on link "Help Center" at bounding box center [1173, 449] width 69 height 16
